Goal: Information Seeking & Learning: Learn about a topic

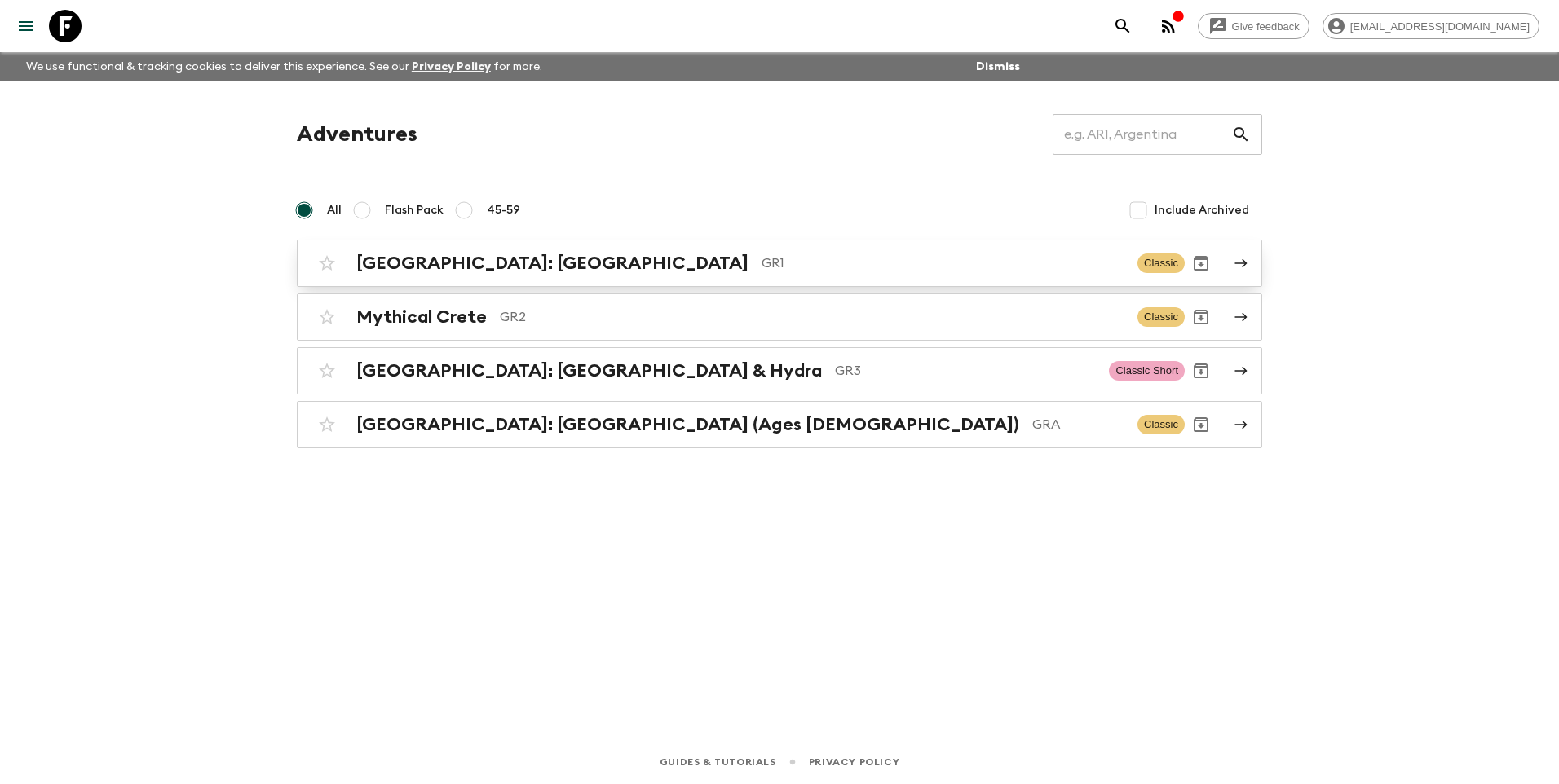
click at [436, 269] on h2 "[GEOGRAPHIC_DATA]: [GEOGRAPHIC_DATA]" at bounding box center [552, 263] width 392 height 21
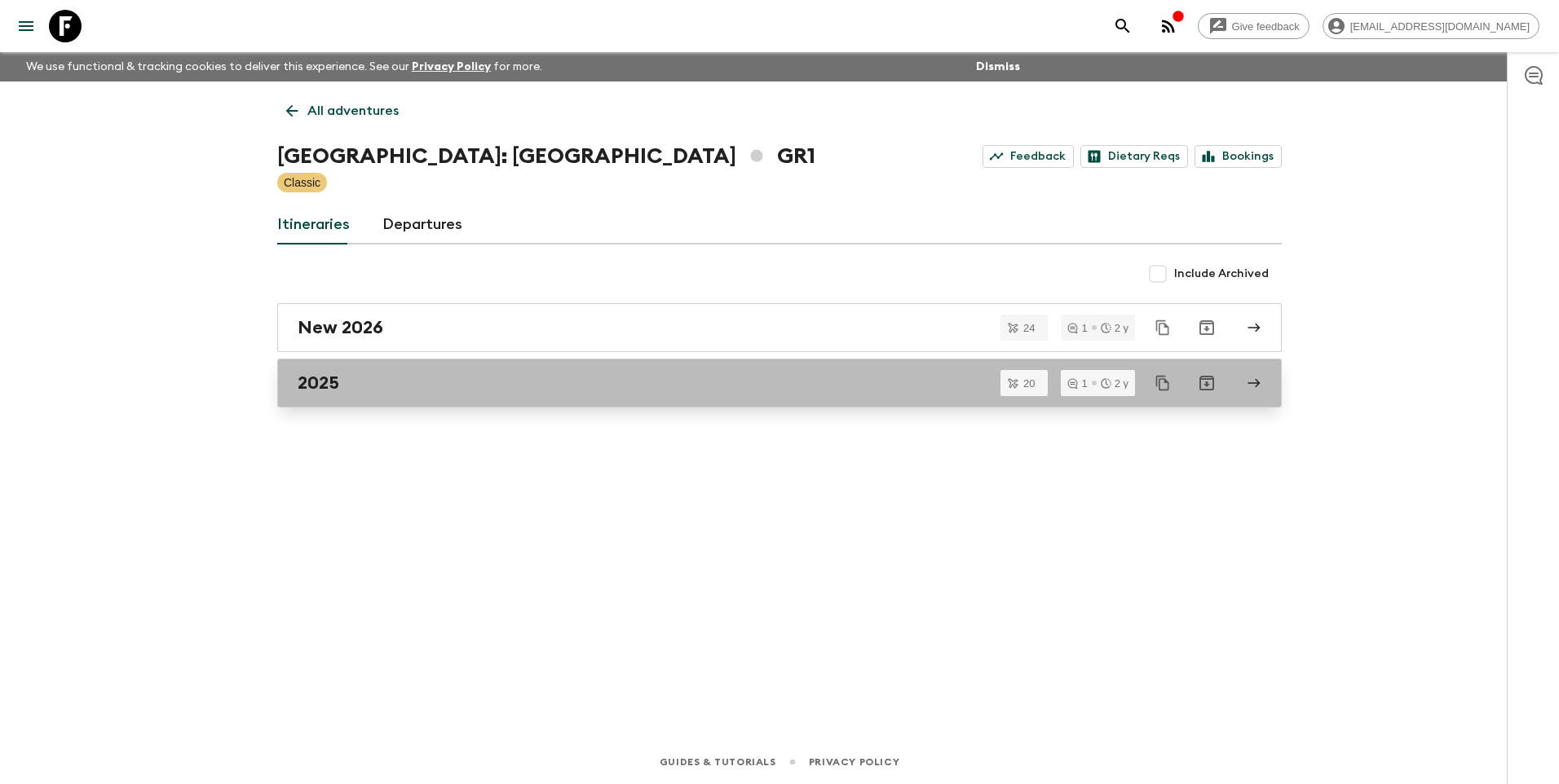
click at [331, 393] on h2 "2025" at bounding box center [318, 383] width 42 height 21
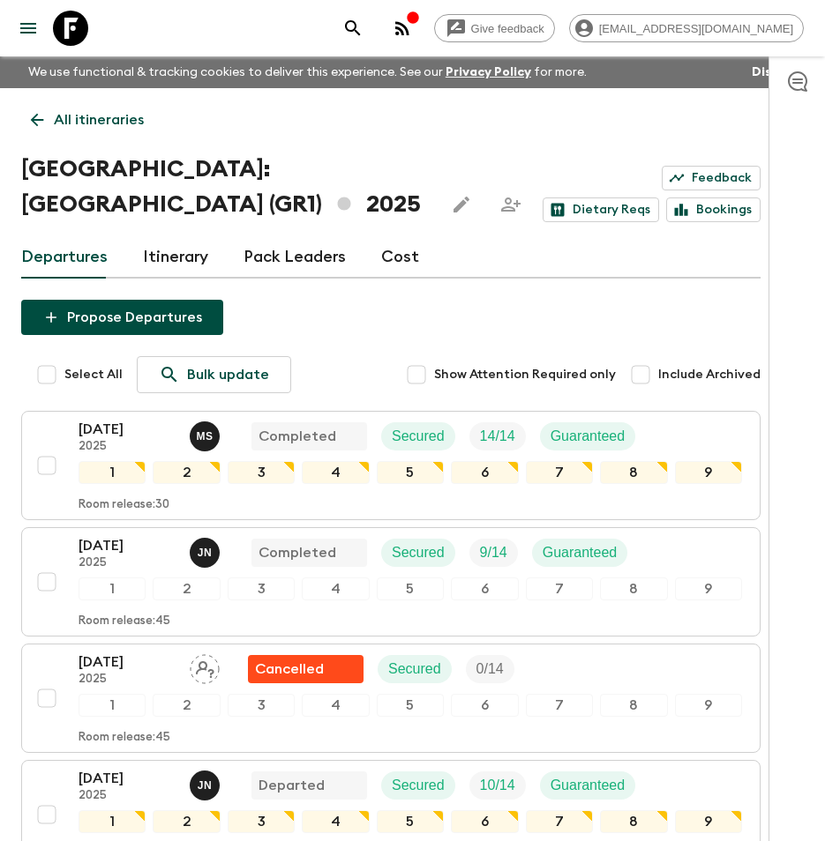
click at [107, 115] on p "All itineraries" at bounding box center [99, 119] width 90 height 21
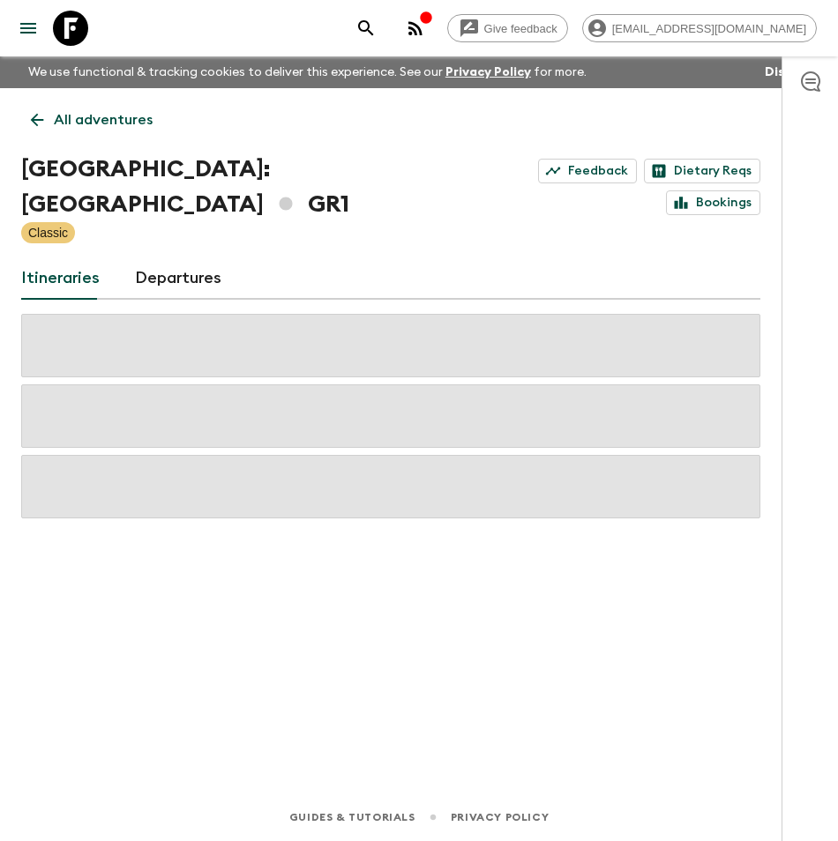
click at [100, 123] on p "All adventures" at bounding box center [103, 119] width 99 height 21
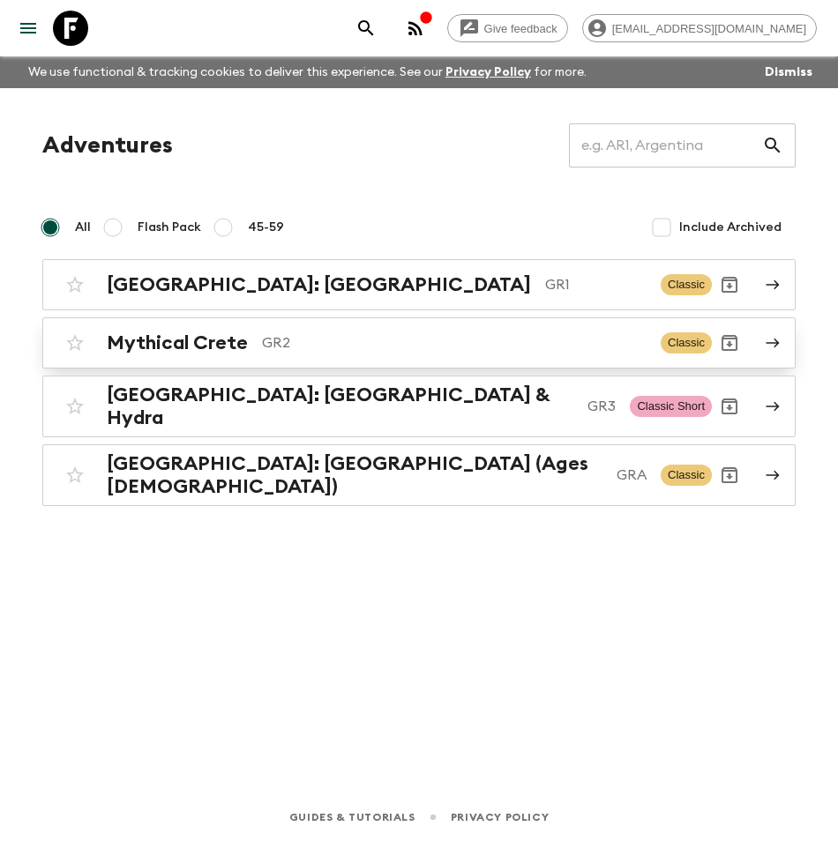
click at [146, 354] on h2 "Mythical Crete" at bounding box center [177, 343] width 141 height 23
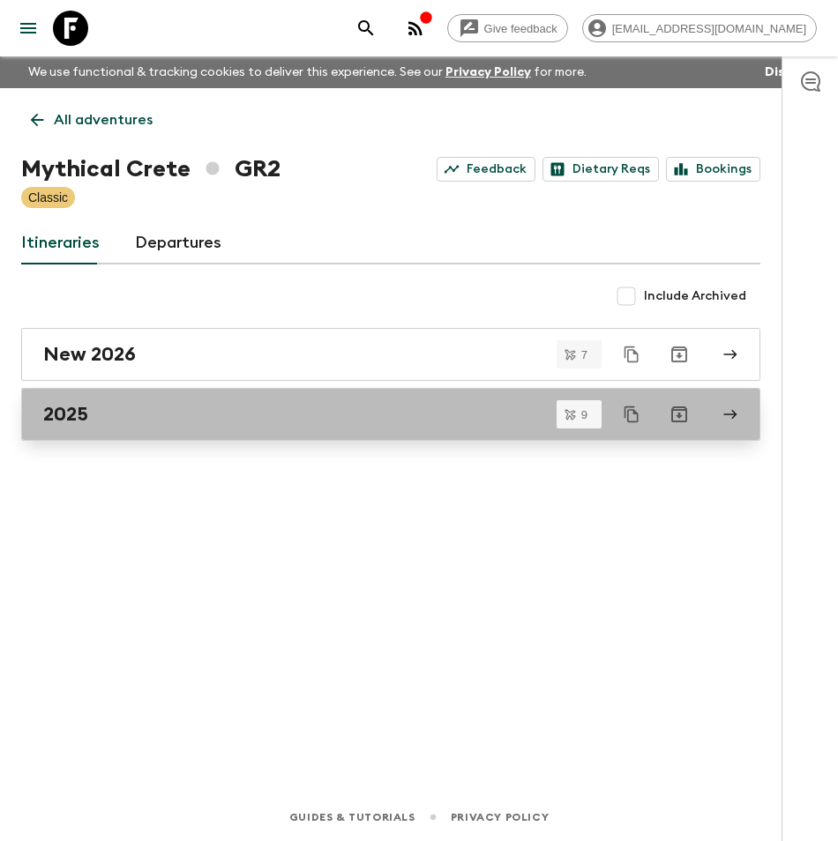
click at [73, 414] on h2 "2025" at bounding box center [65, 414] width 45 height 23
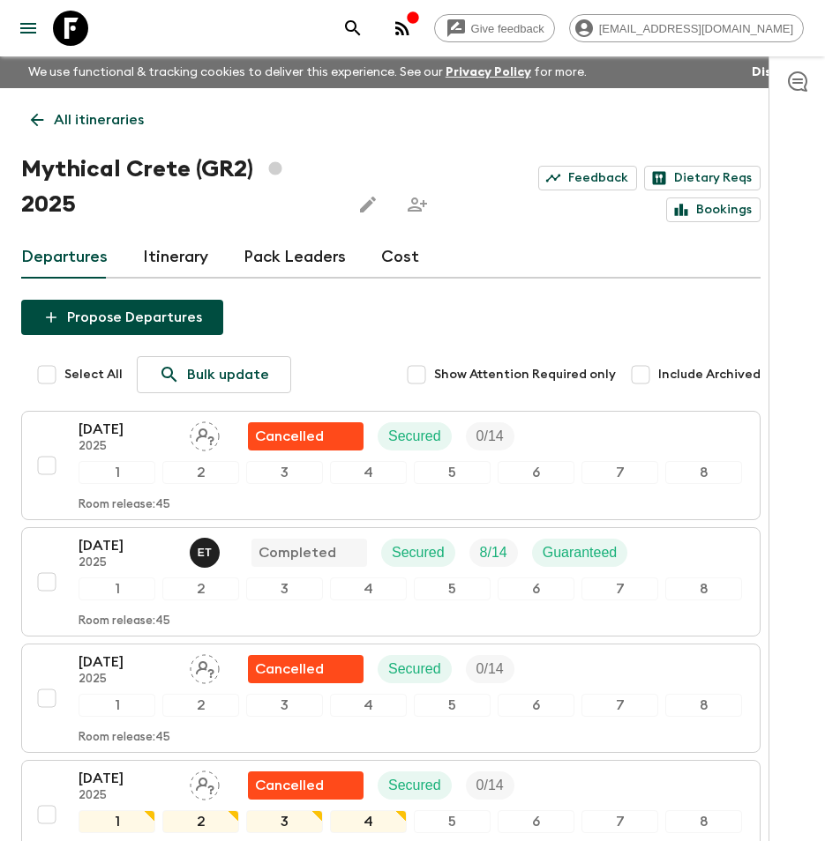
click at [114, 123] on p "All itineraries" at bounding box center [99, 119] width 90 height 21
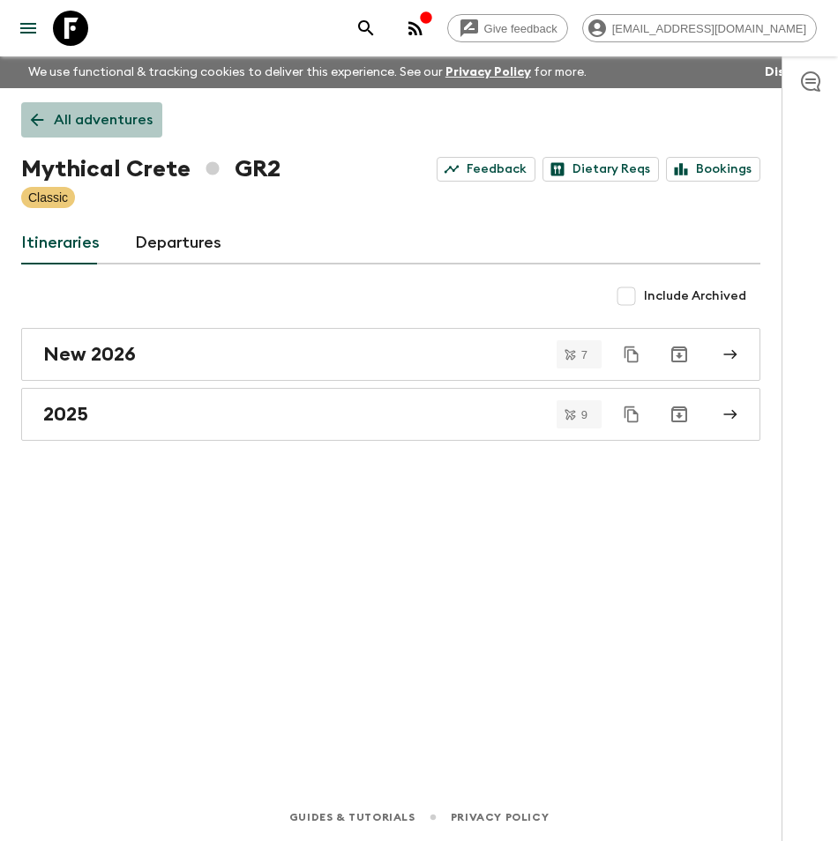
click at [108, 119] on p "All adventures" at bounding box center [103, 119] width 99 height 21
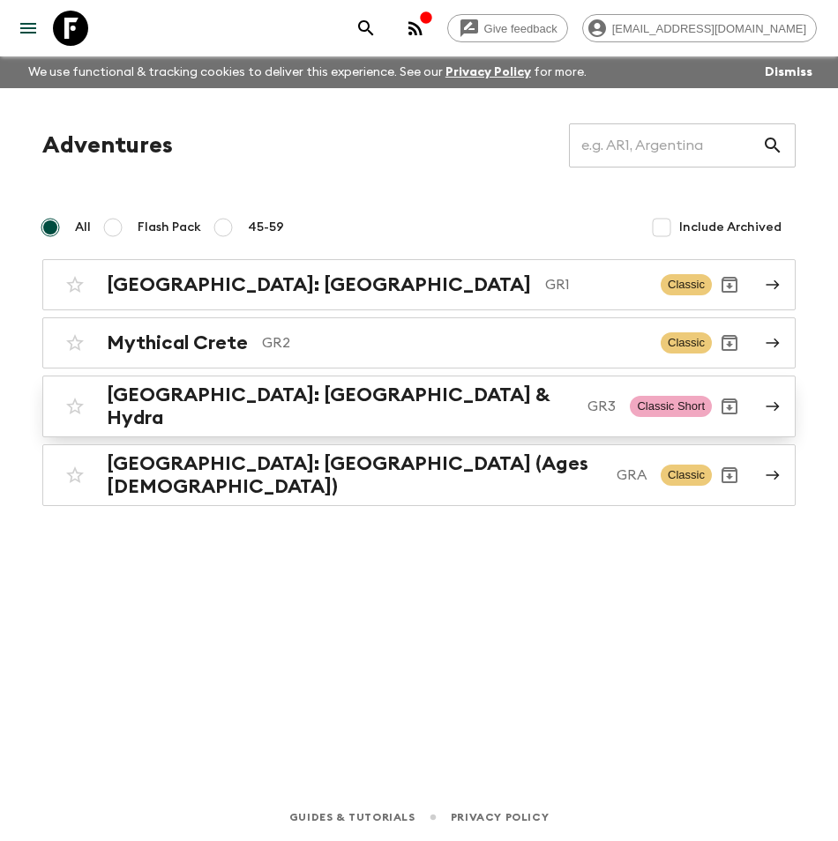
click at [168, 403] on h2 "[GEOGRAPHIC_DATA]: [GEOGRAPHIC_DATA] & Hydra" at bounding box center [340, 407] width 467 height 46
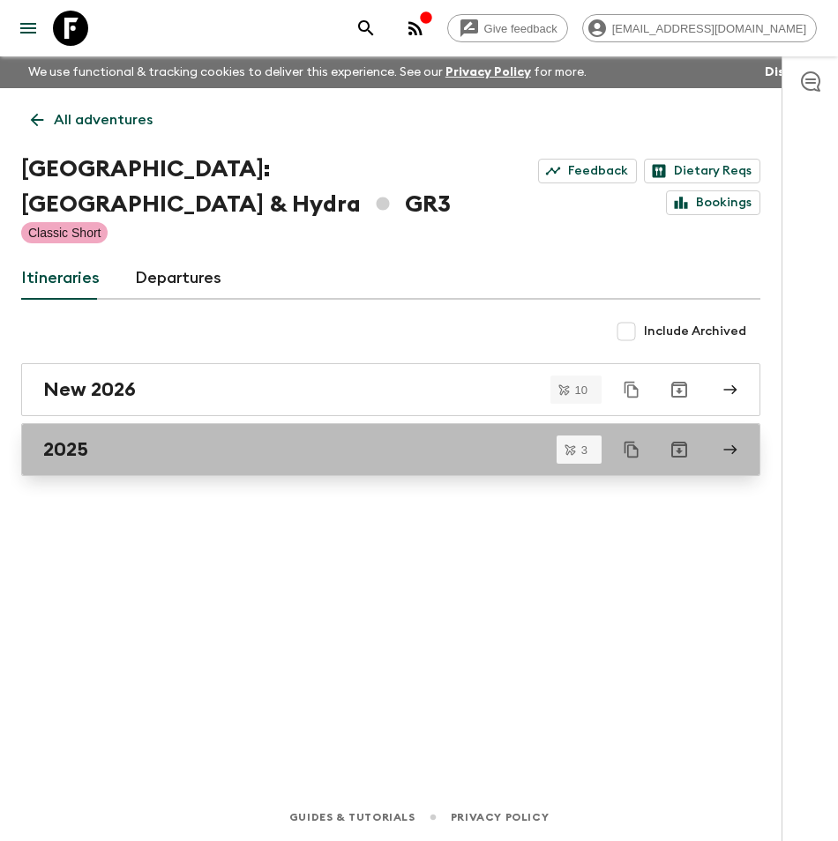
click at [88, 438] on h2 "2025" at bounding box center [65, 449] width 45 height 23
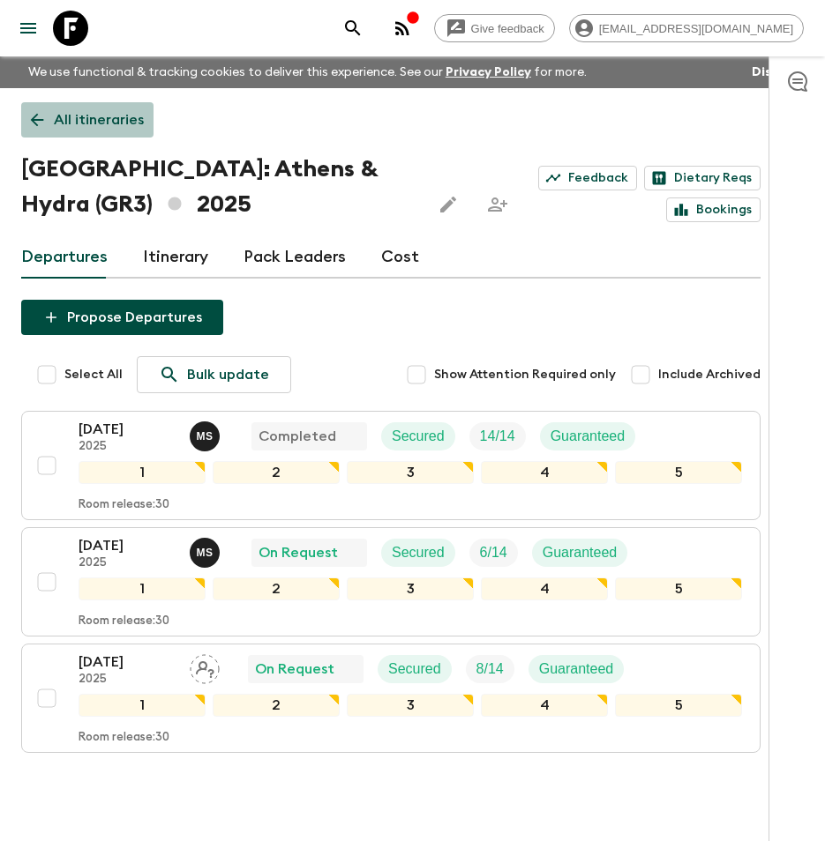
click at [110, 120] on p "All itineraries" at bounding box center [99, 119] width 90 height 21
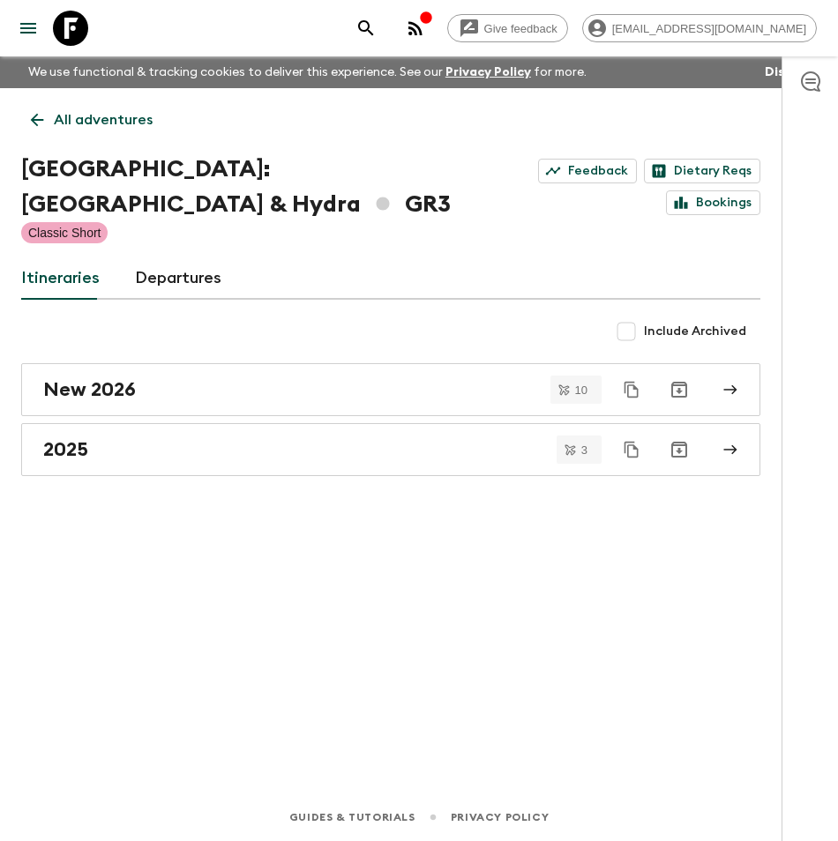
click at [68, 125] on p "All adventures" at bounding box center [103, 119] width 99 height 21
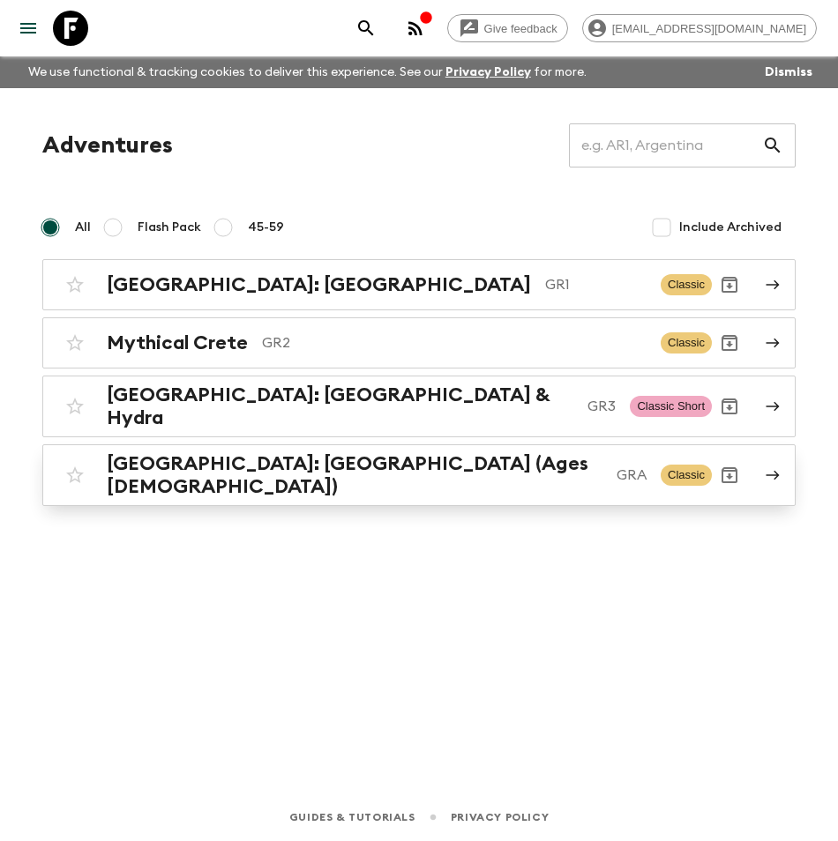
click at [235, 461] on h2 "[GEOGRAPHIC_DATA]: [GEOGRAPHIC_DATA] (Ages [DEMOGRAPHIC_DATA])" at bounding box center [355, 475] width 496 height 46
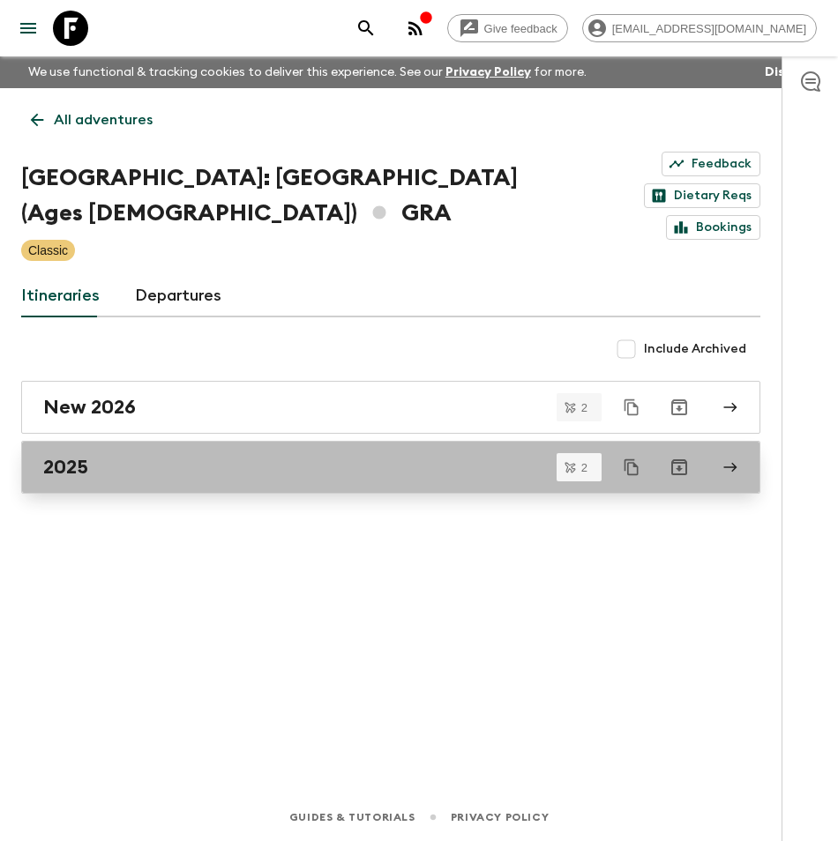
click at [83, 456] on h2 "2025" at bounding box center [65, 467] width 45 height 23
